Goal: Find specific page/section: Find specific page/section

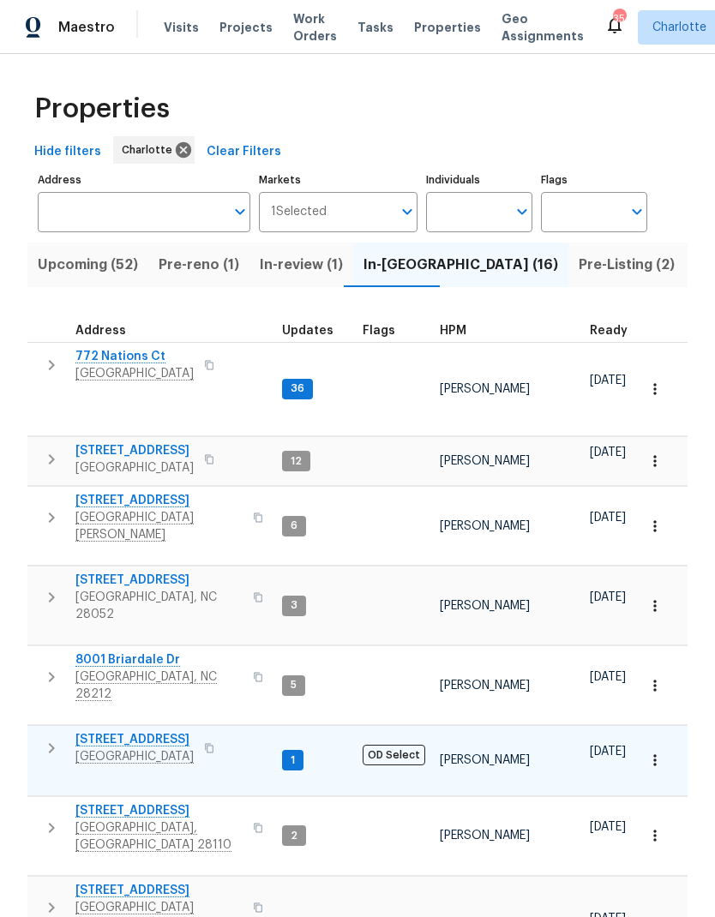
click at [130, 731] on span "[STREET_ADDRESS]" at bounding box center [134, 739] width 118 height 17
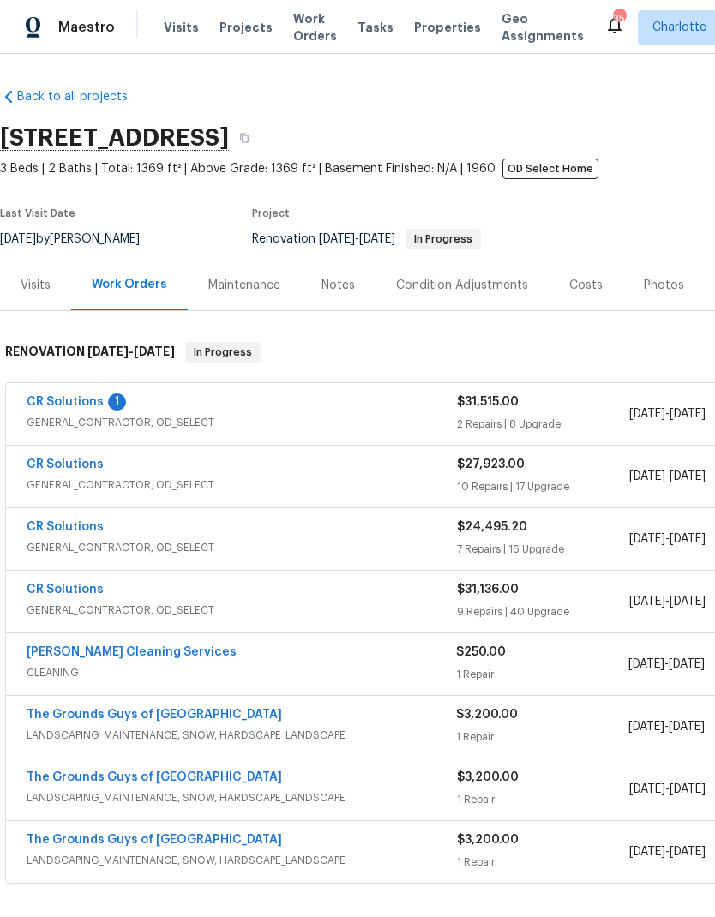
click at [45, 284] on div "Visits" at bounding box center [36, 285] width 30 height 17
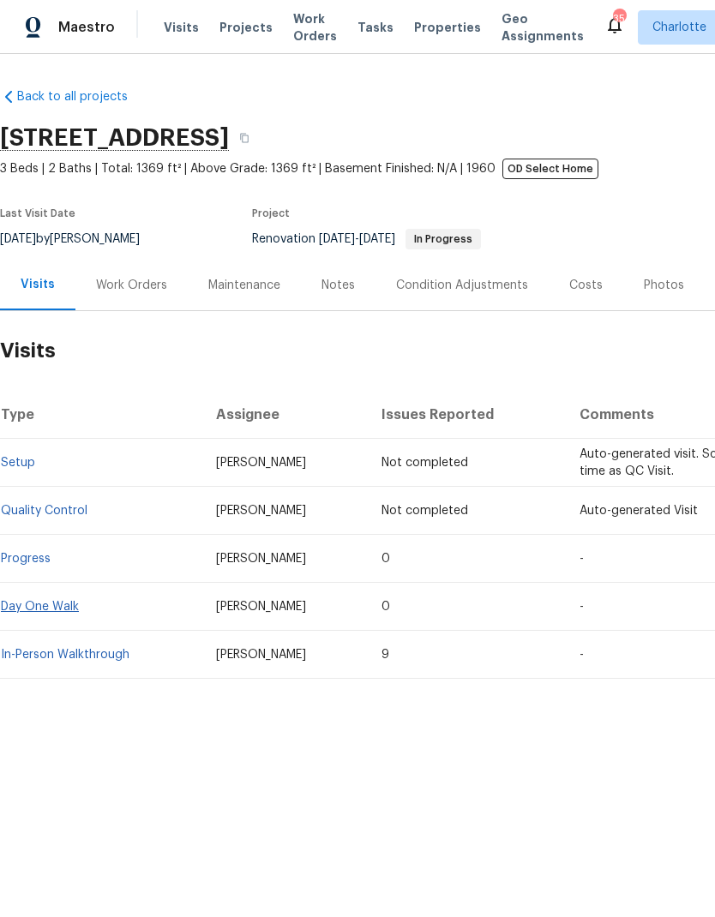
click at [57, 605] on link "Day One Walk" at bounding box center [40, 607] width 78 height 12
click at [48, 656] on link "In-Person Walkthrough" at bounding box center [65, 655] width 129 height 12
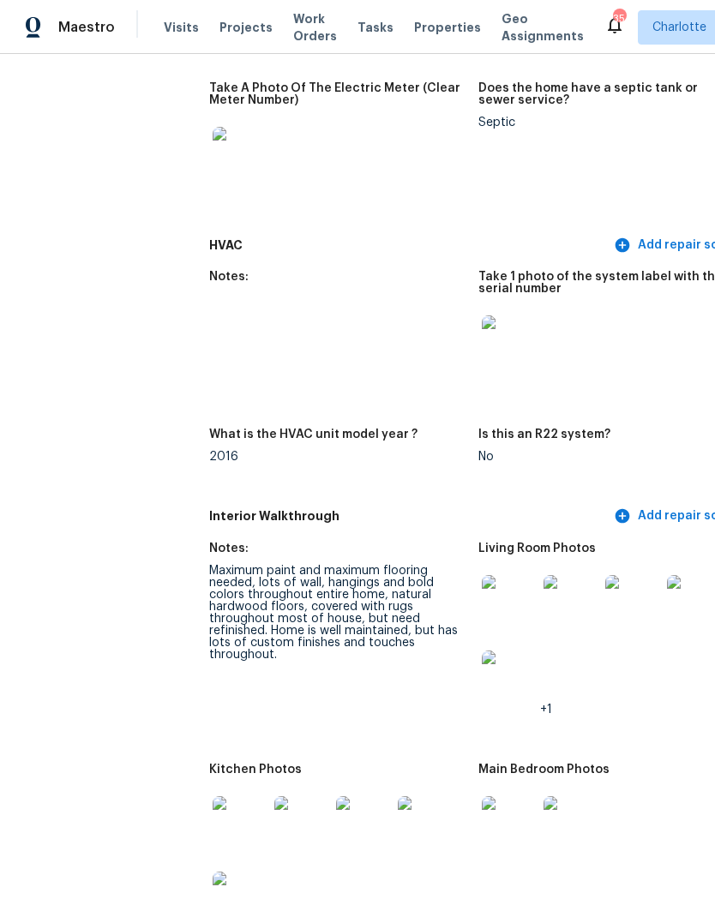
scroll to position [1670, 0]
